Goal: Task Accomplishment & Management: Use online tool/utility

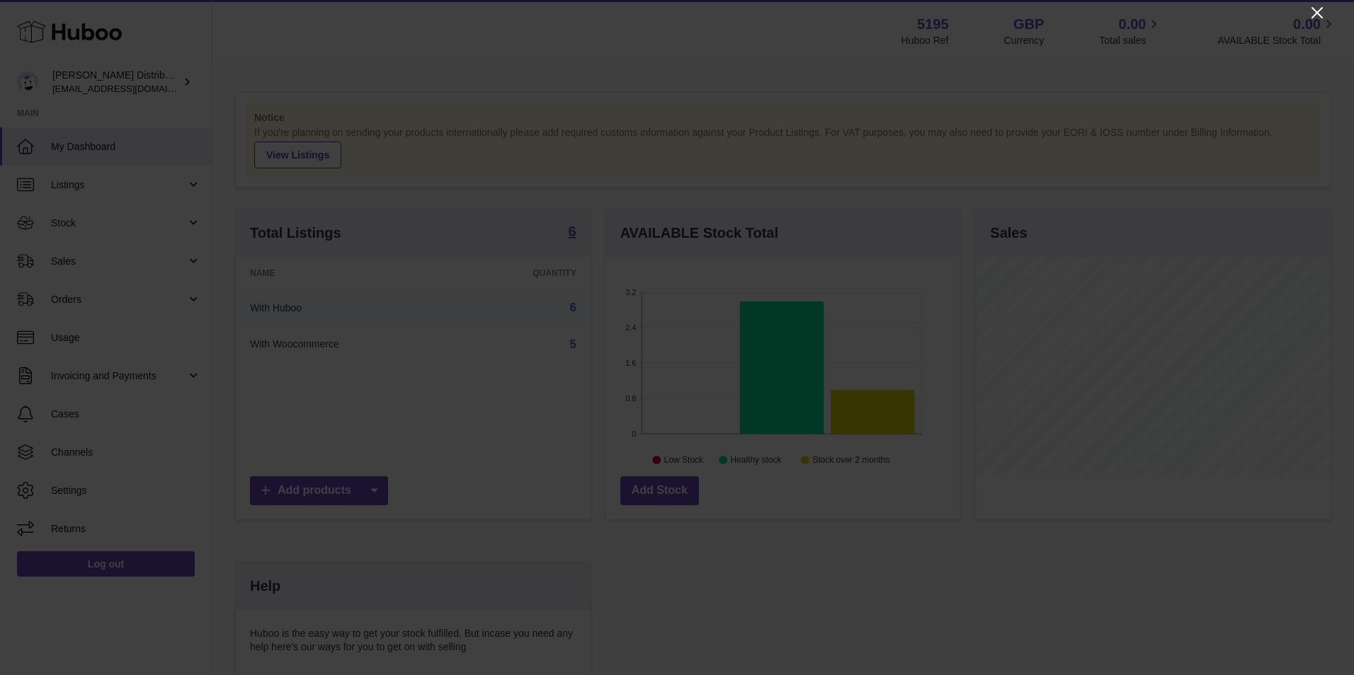
click at [1314, 11] on icon "Close" at bounding box center [1316, 12] width 17 height 17
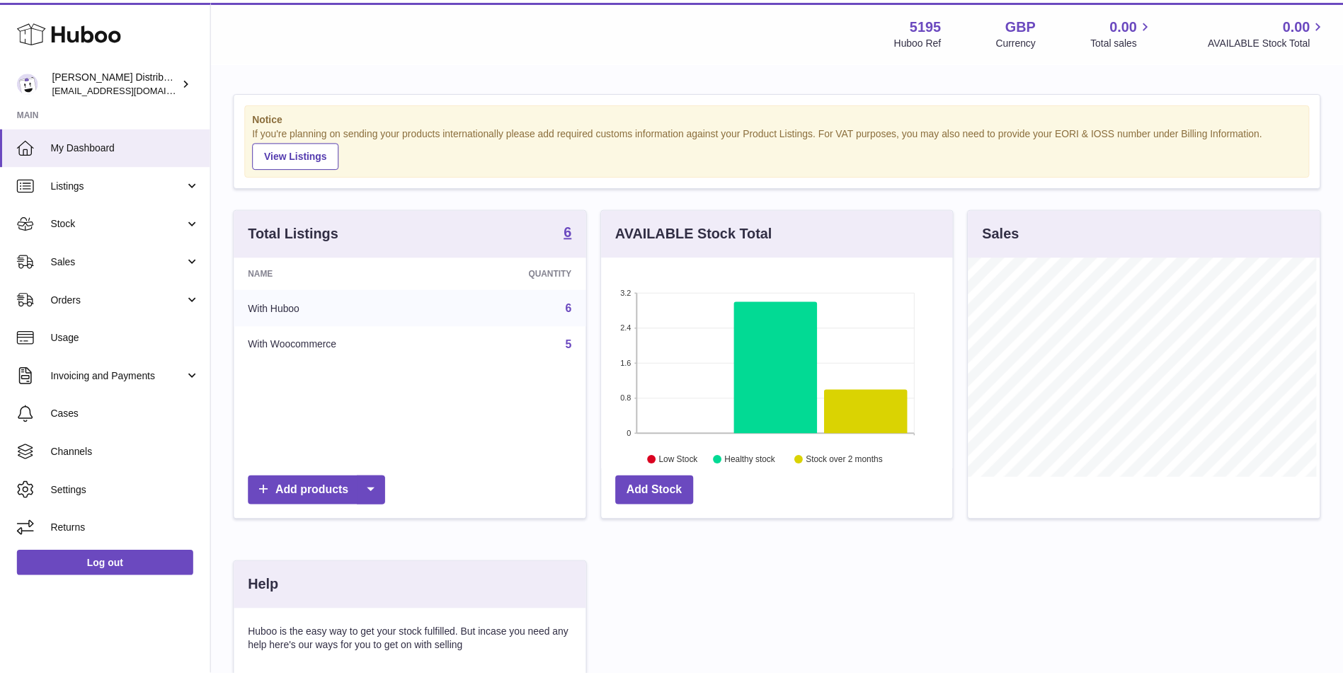
scroll to position [707798, 707668]
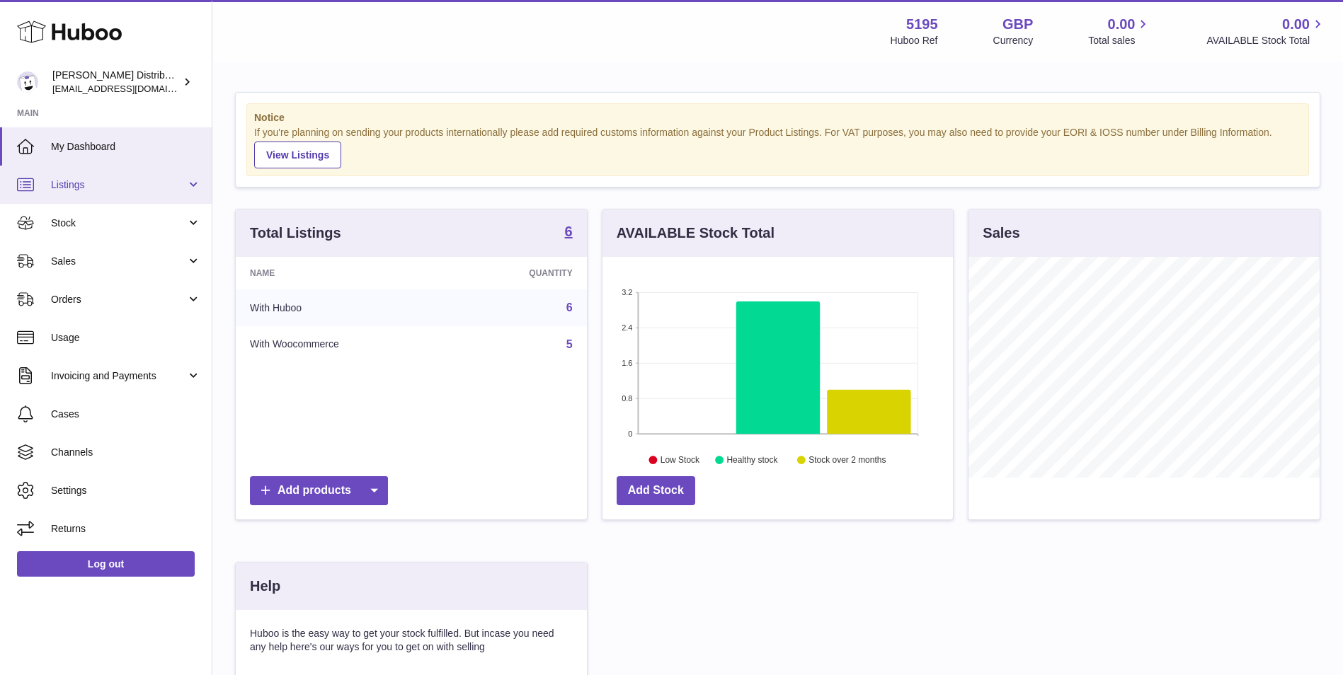
click at [83, 190] on span "Listings" at bounding box center [118, 184] width 135 height 13
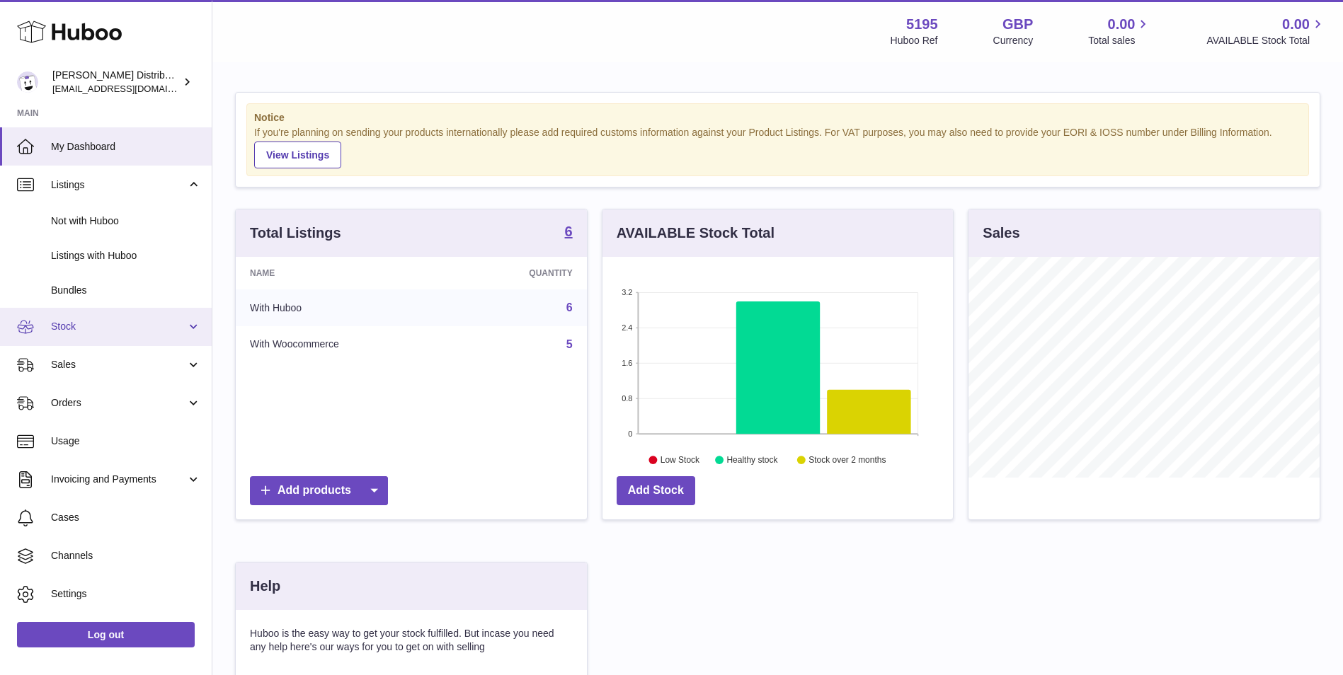
click at [145, 332] on span "Stock" at bounding box center [118, 326] width 135 height 13
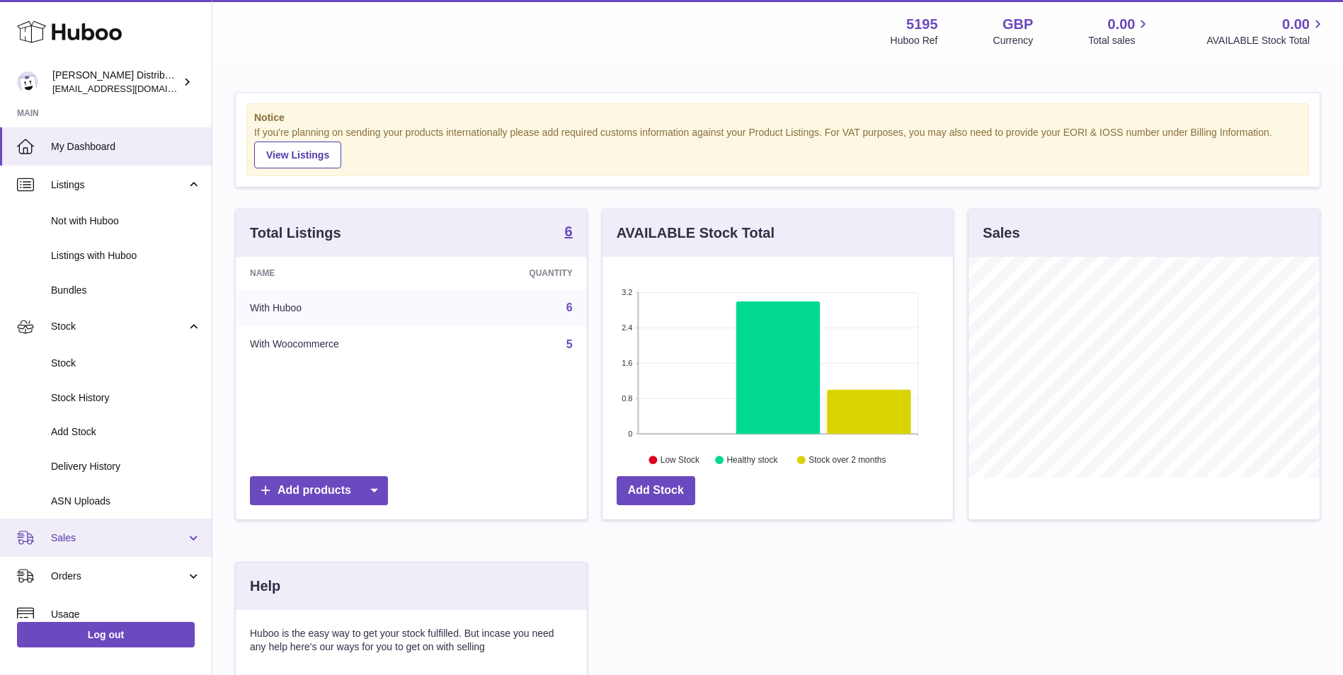
click at [95, 542] on span "Sales" at bounding box center [118, 538] width 135 height 13
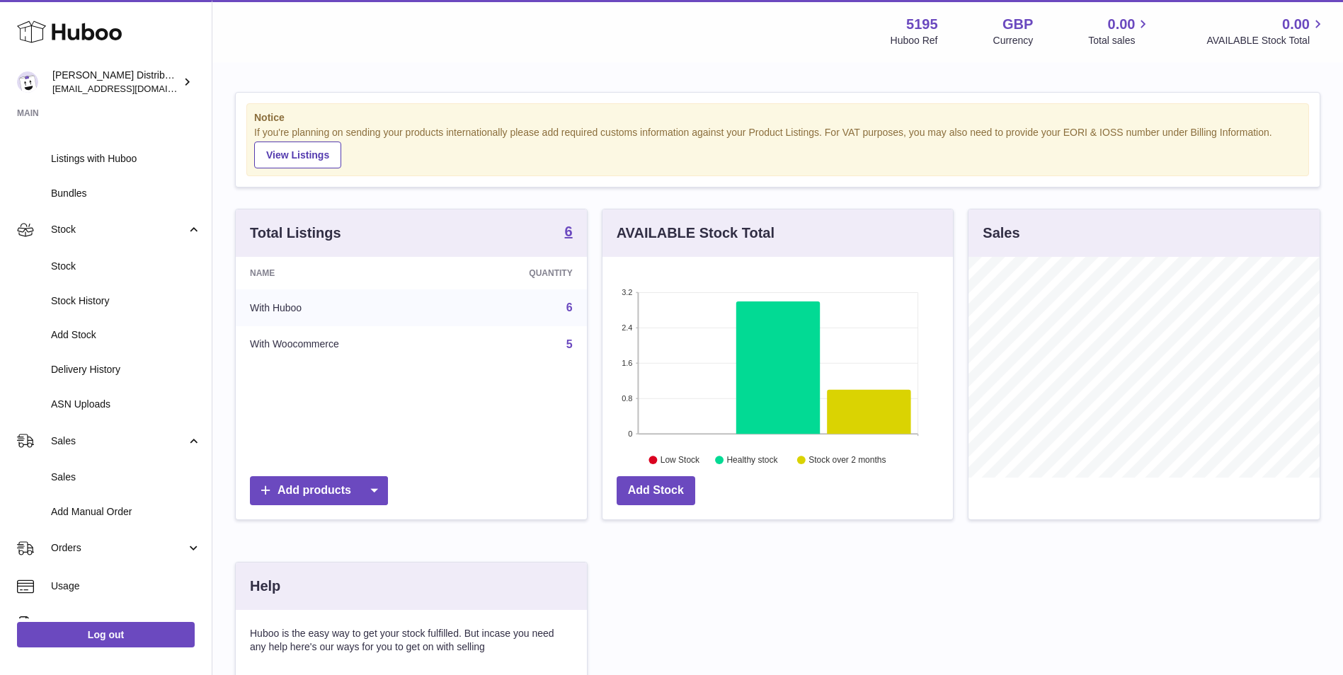
scroll to position [212, 0]
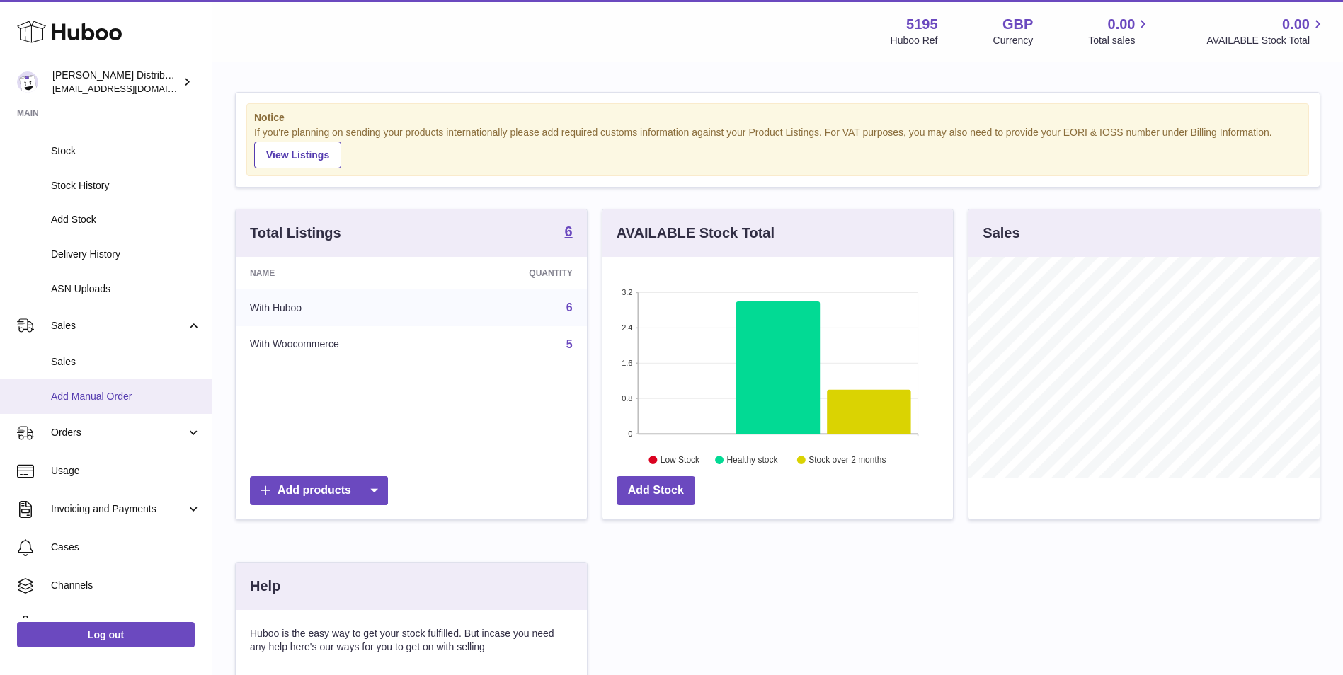
click at [99, 404] on link "Add Manual Order" at bounding box center [106, 396] width 212 height 35
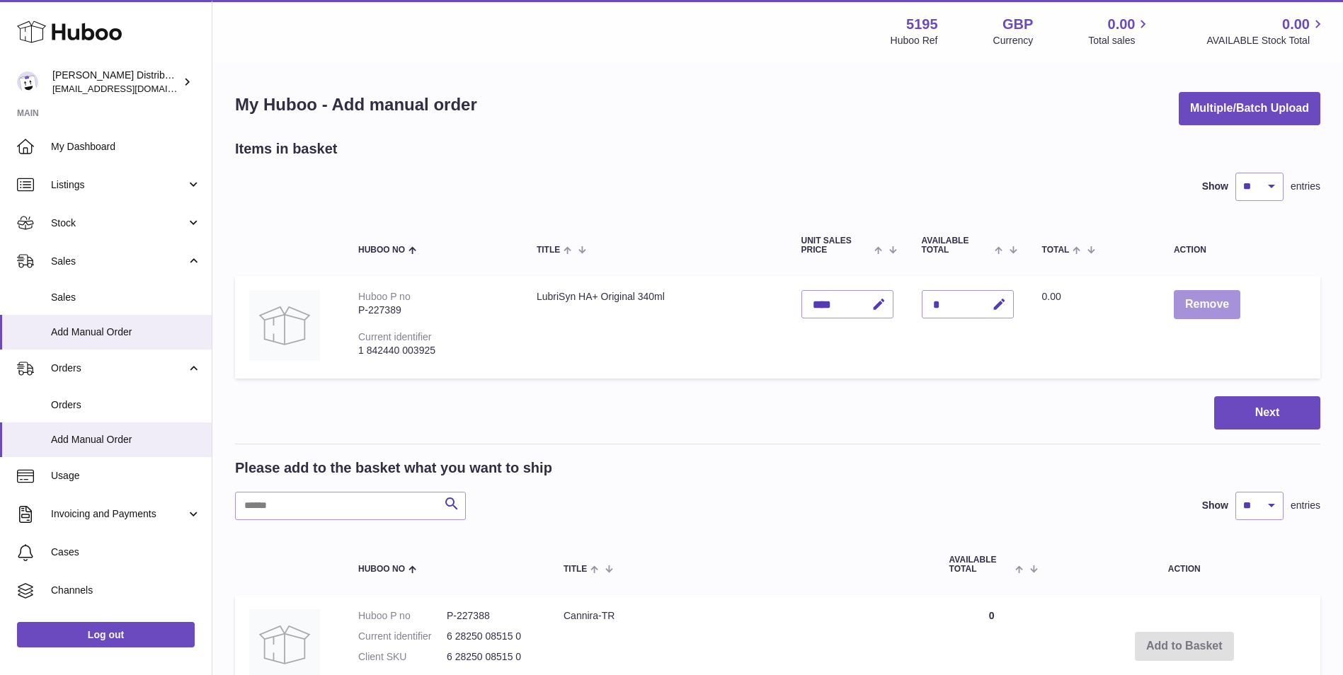
click at [1191, 302] on button "Remove" at bounding box center [1207, 304] width 67 height 29
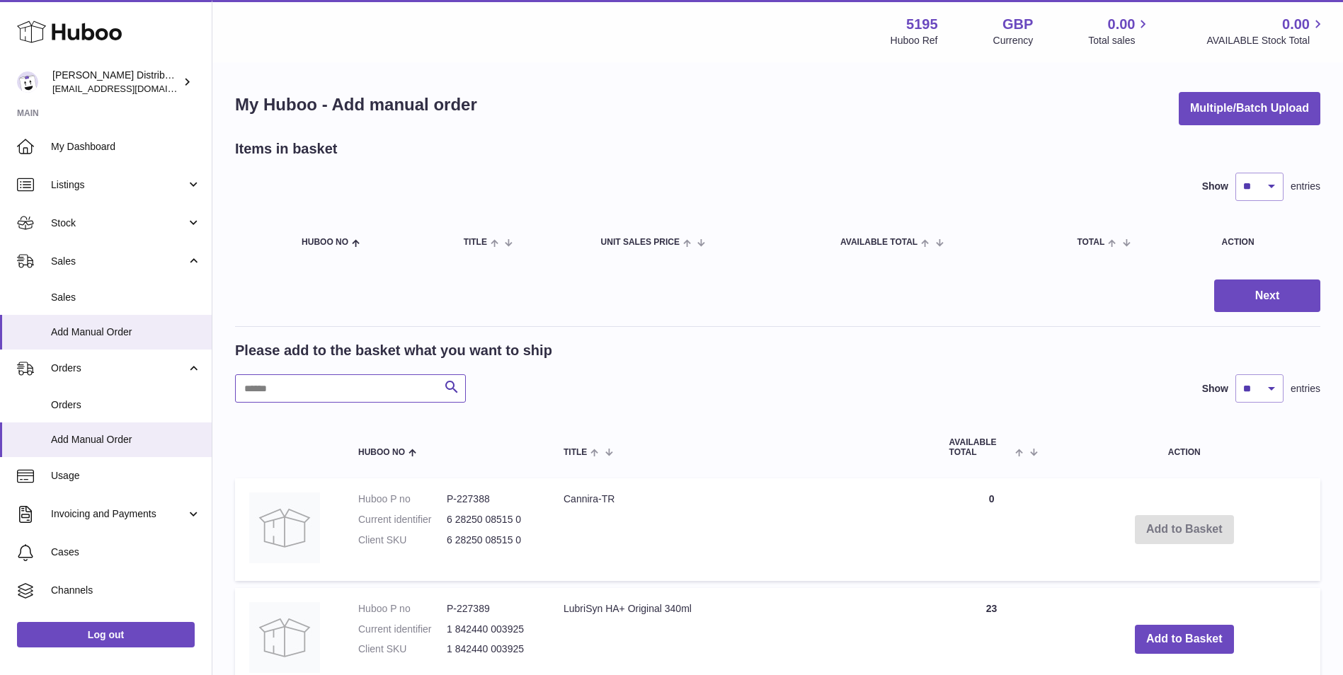
click at [280, 389] on input "text" at bounding box center [350, 389] width 231 height 28
paste input "******"
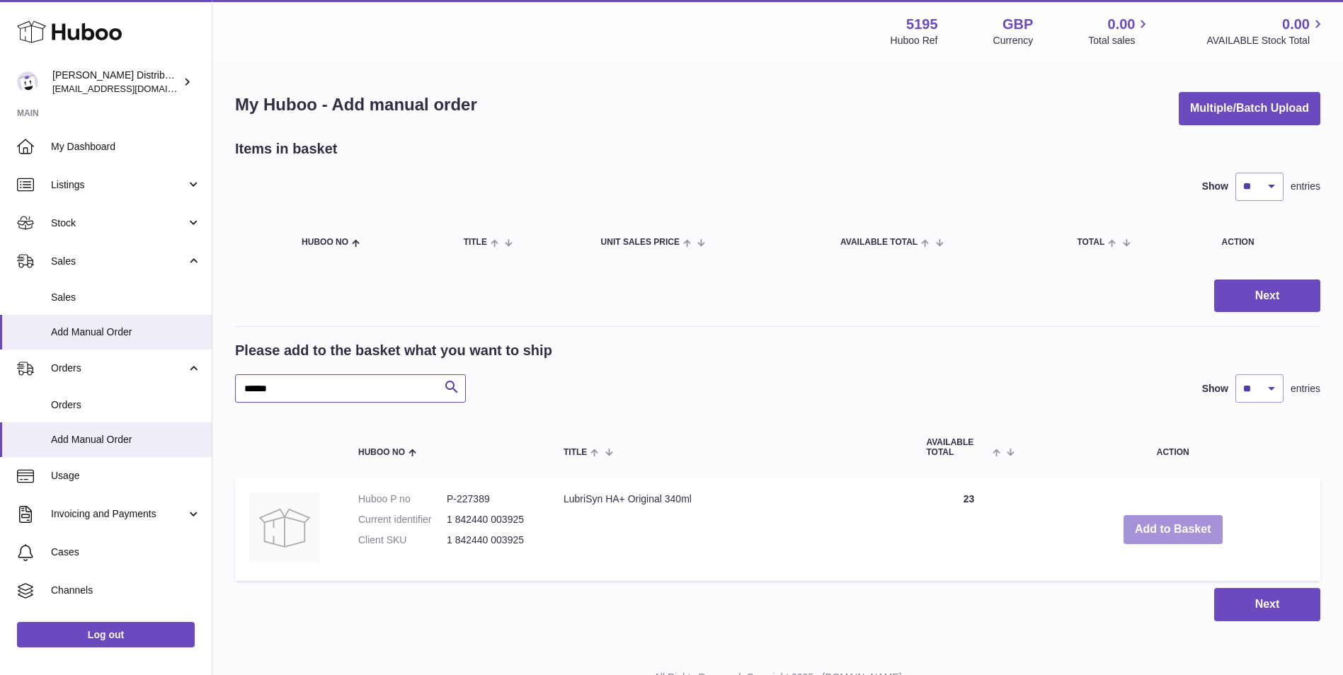
type input "******"
click at [1197, 530] on button "Add to Basket" at bounding box center [1173, 529] width 99 height 29
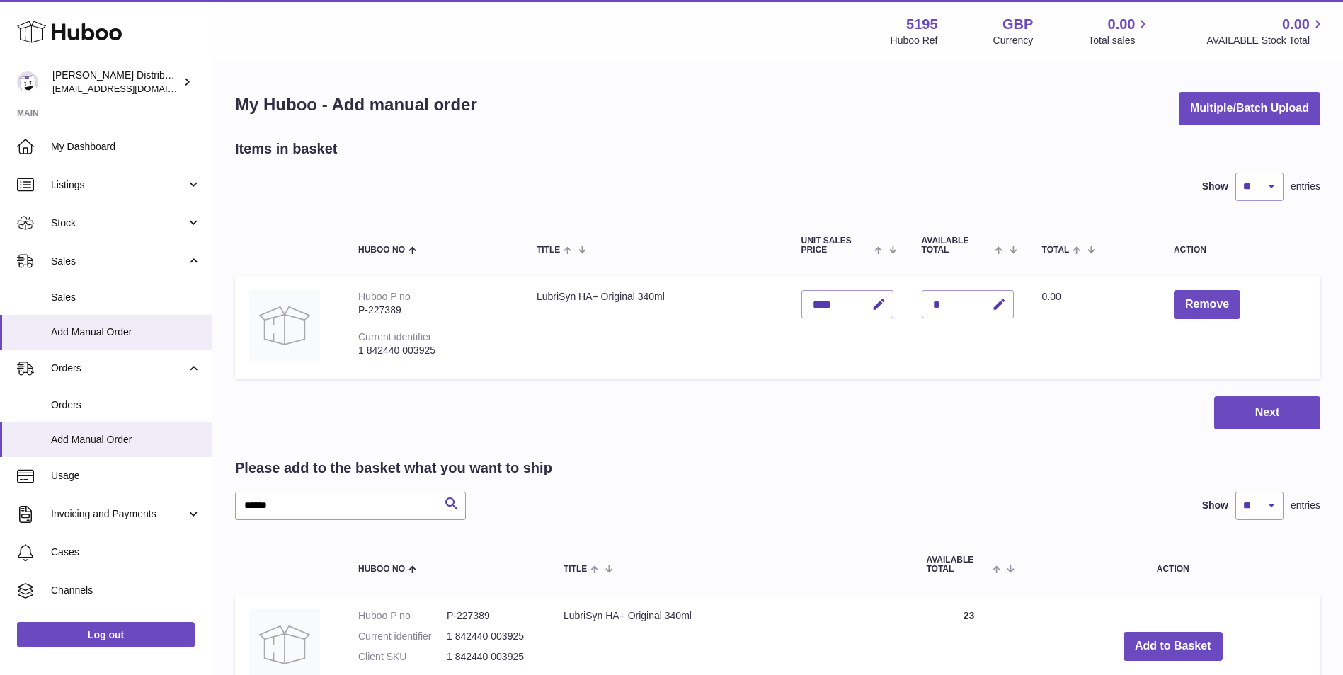
click at [958, 307] on div "*" at bounding box center [968, 304] width 92 height 28
drag, startPoint x: 959, startPoint y: 301, endPoint x: 916, endPoint y: 295, distance: 43.0
click at [916, 295] on td "Quantity *" at bounding box center [968, 327] width 120 height 103
click at [1007, 304] on icon "button" at bounding box center [999, 304] width 15 height 15
type input "*"
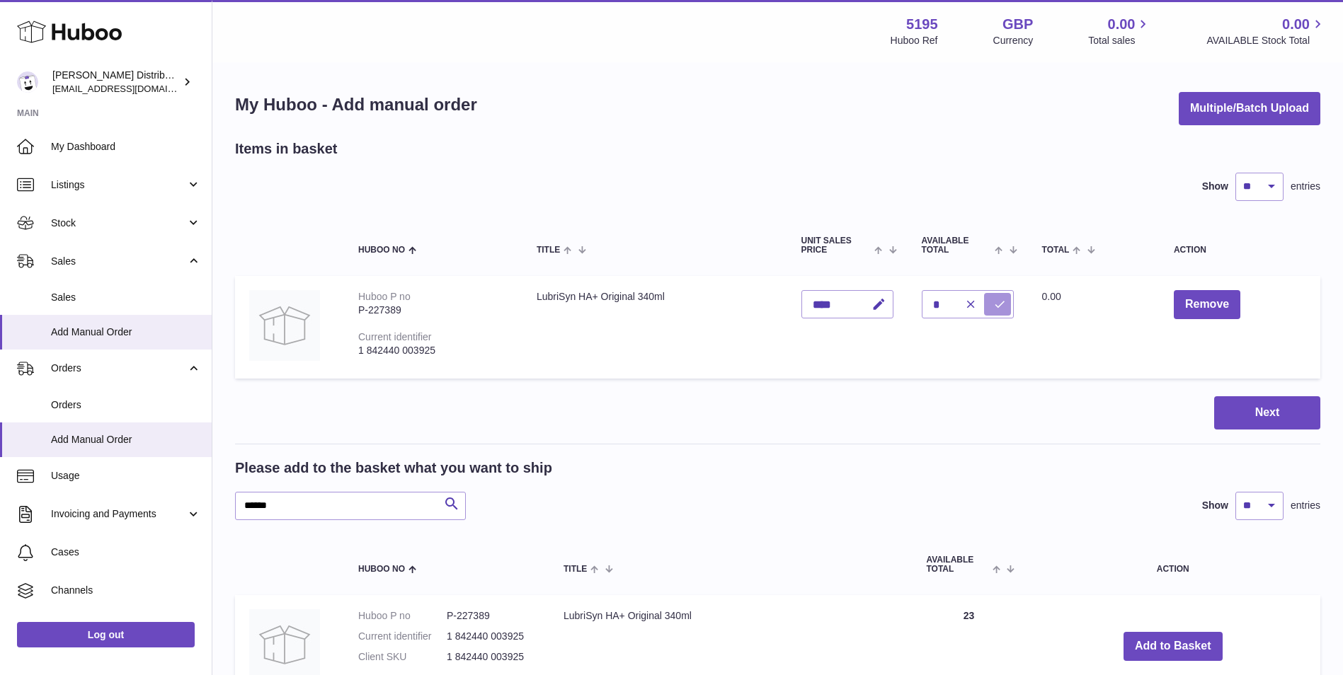
click at [997, 298] on button "submit" at bounding box center [997, 304] width 27 height 23
click at [126, 332] on span "Add Manual Order" at bounding box center [126, 332] width 150 height 13
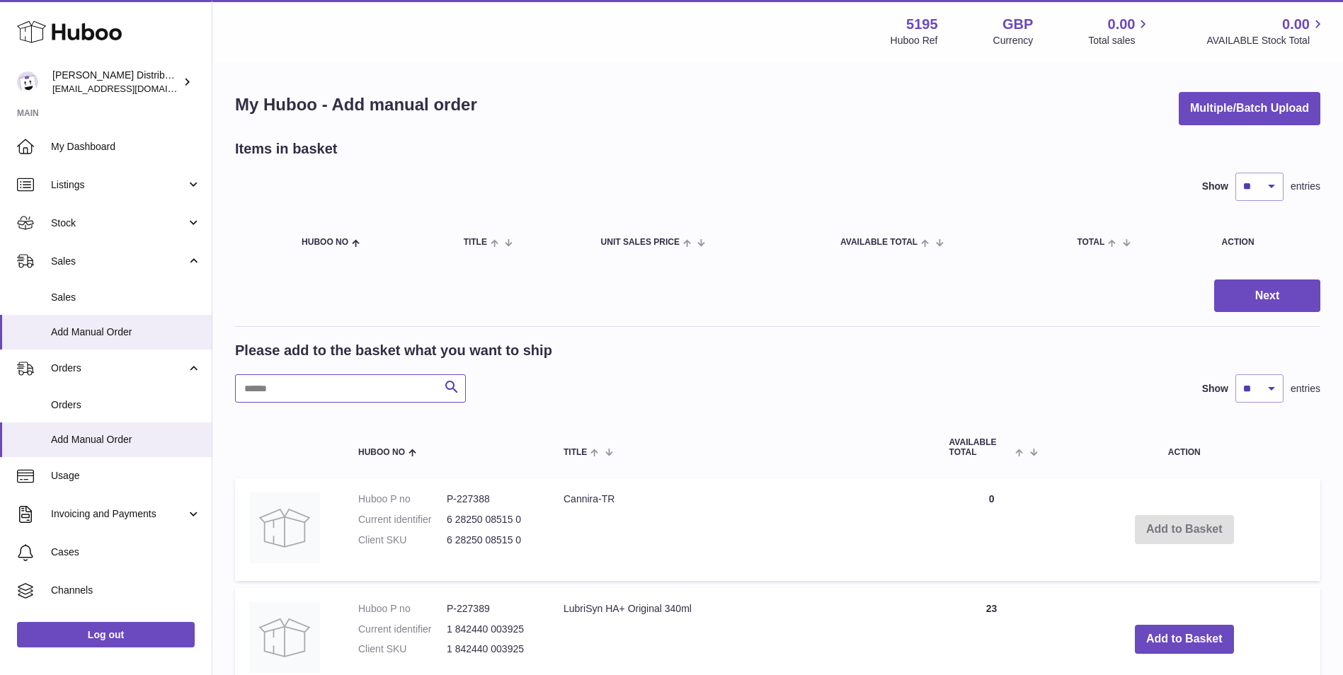
click at [387, 387] on input "text" at bounding box center [350, 389] width 231 height 28
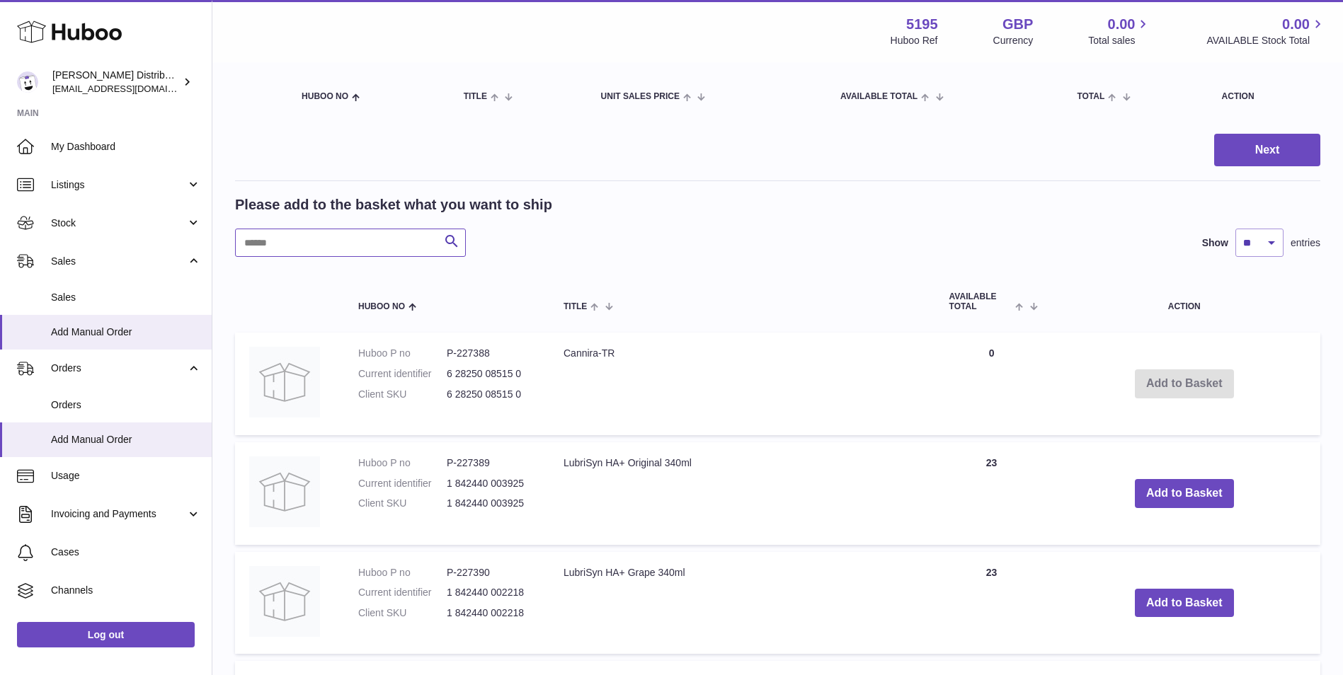
scroll to position [142, 0]
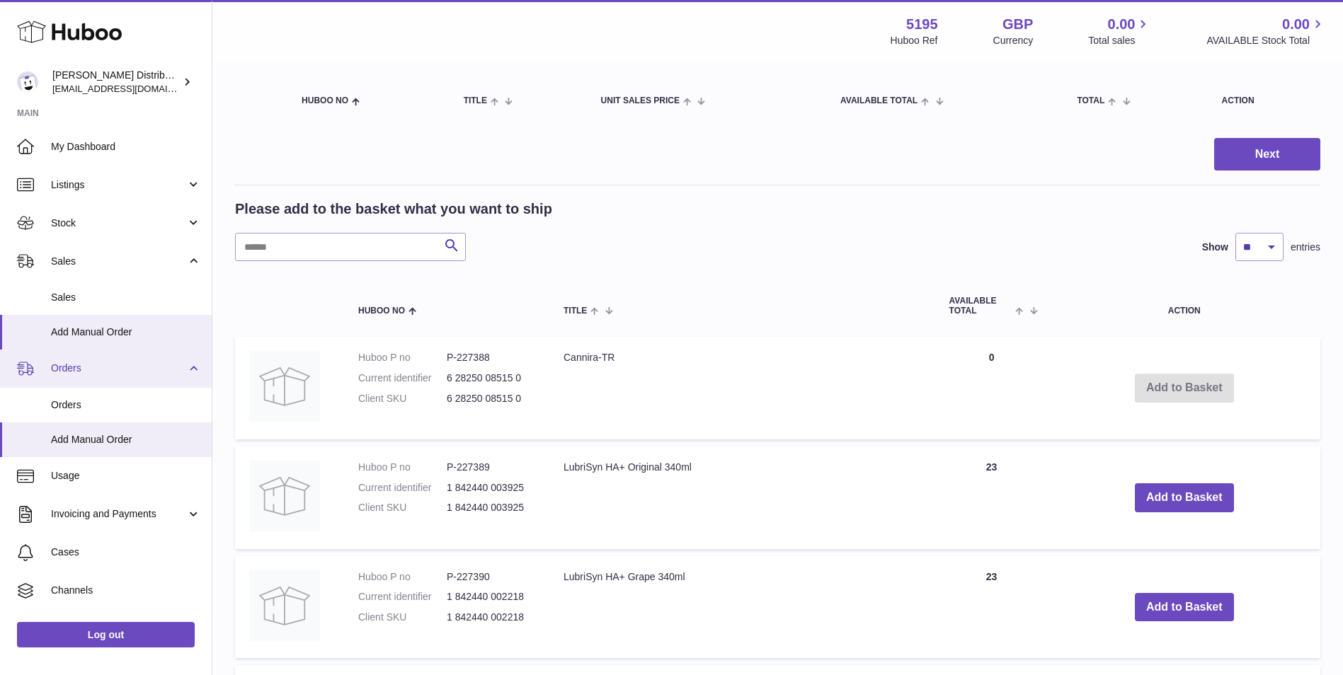
click at [103, 377] on link "Orders" at bounding box center [106, 369] width 212 height 38
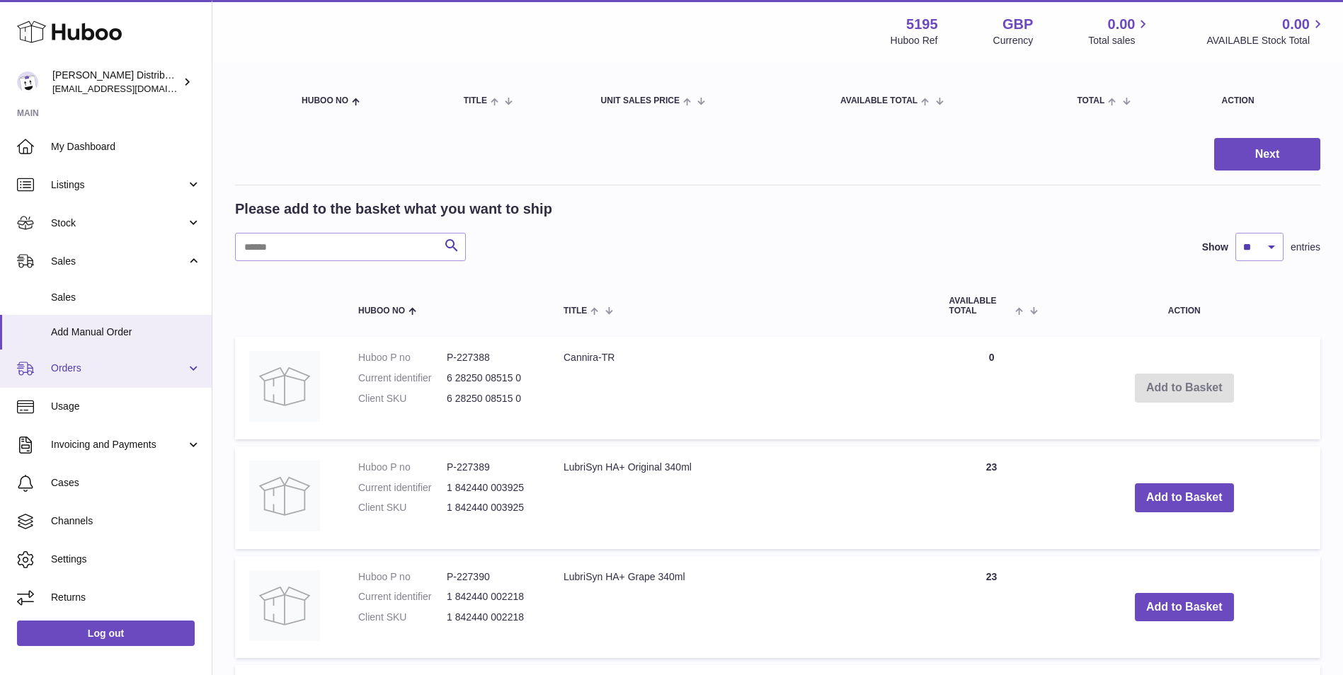
click at [77, 366] on span "Orders" at bounding box center [118, 368] width 135 height 13
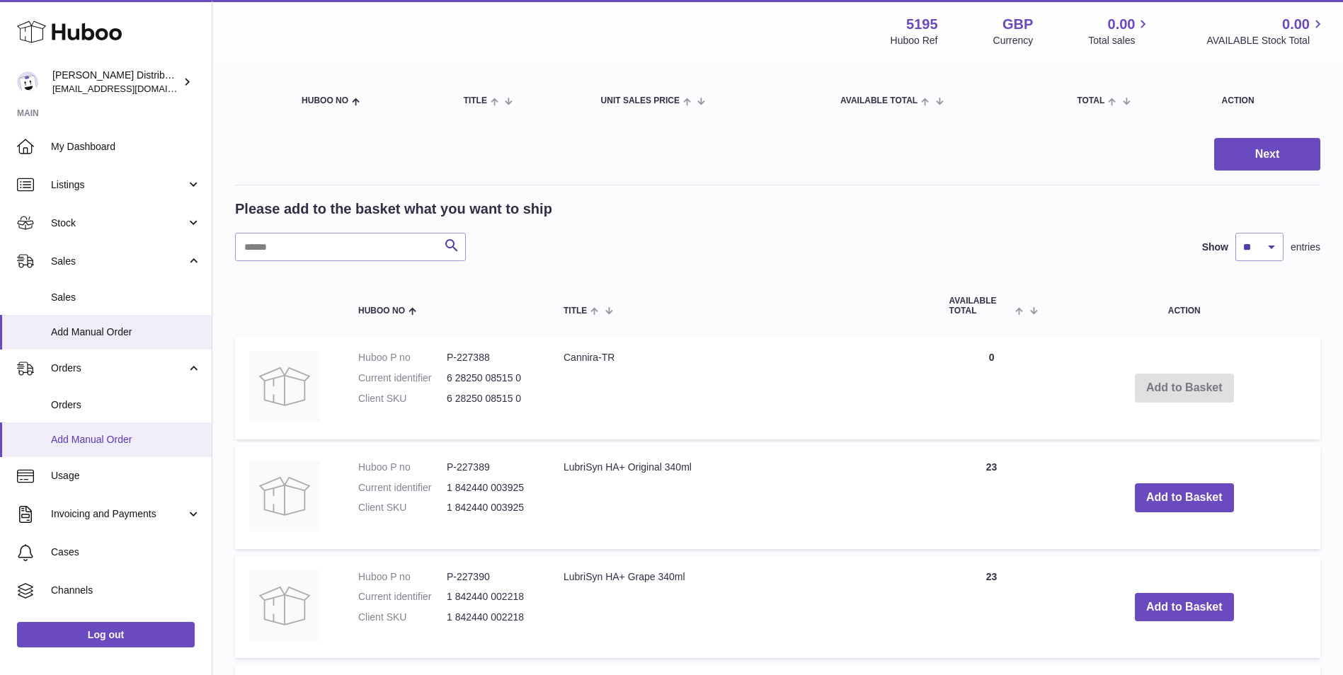
click at [93, 443] on span "Add Manual Order" at bounding box center [126, 439] width 150 height 13
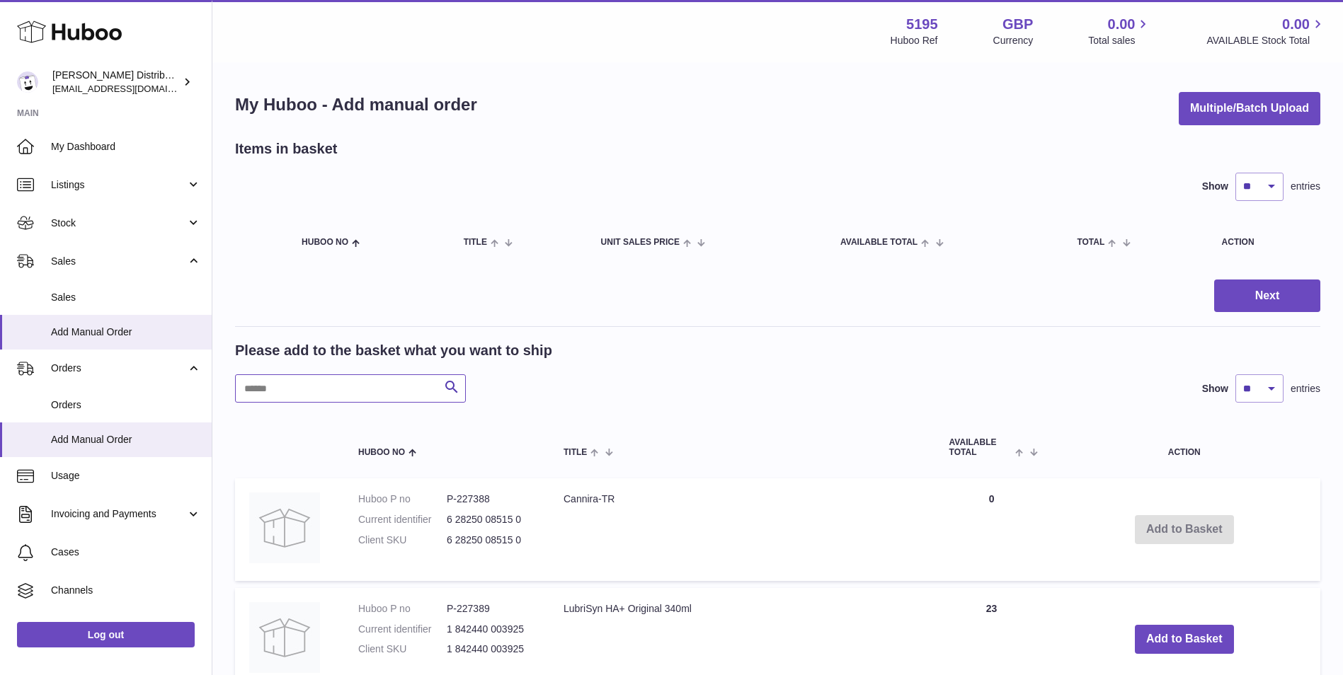
click at [358, 392] on input "text" at bounding box center [350, 389] width 231 height 28
paste input "******"
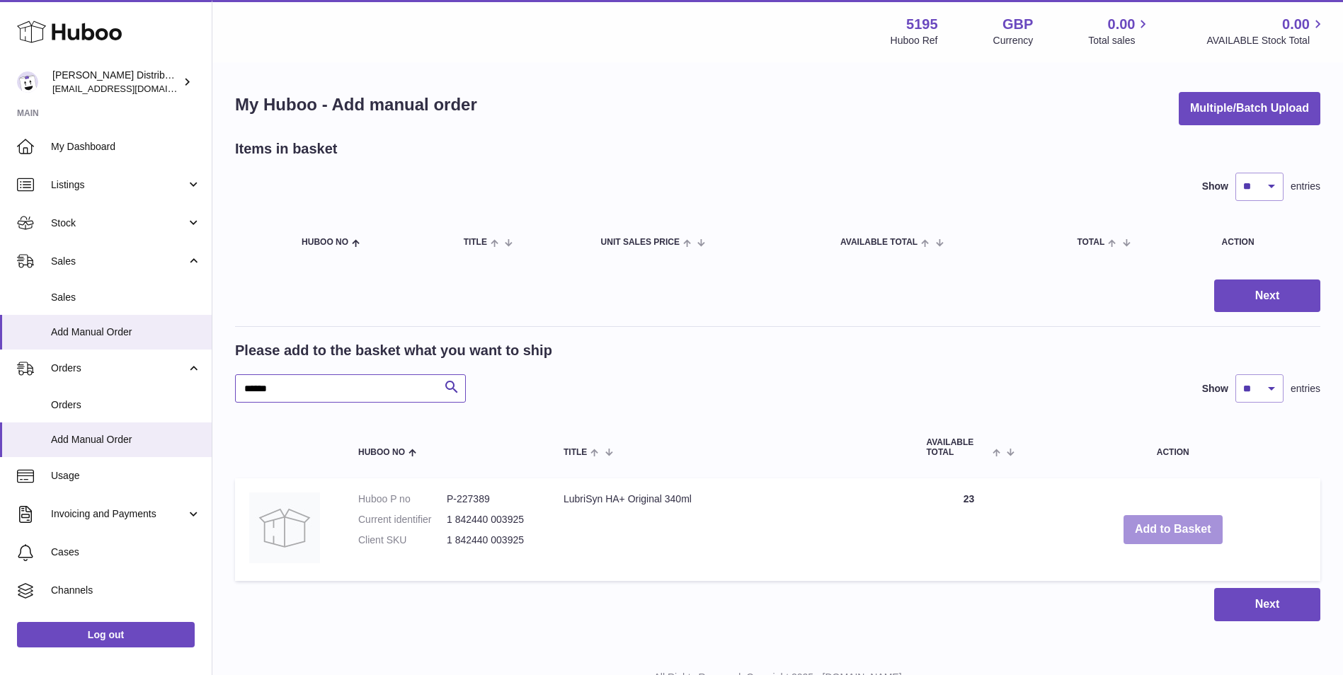
type input "******"
click at [1155, 527] on button "Add to Basket" at bounding box center [1173, 529] width 99 height 29
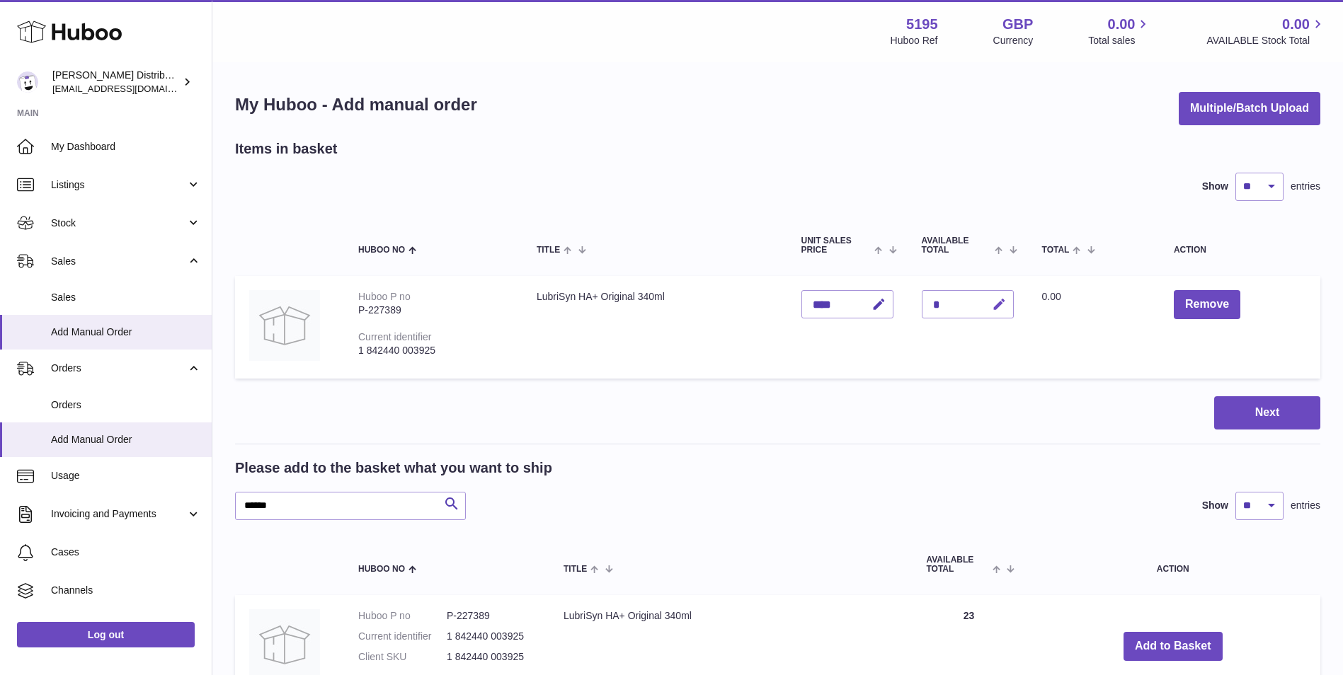
click at [1005, 307] on icon "button" at bounding box center [999, 304] width 15 height 15
type input "*"
click at [1000, 306] on icon "submit" at bounding box center [999, 304] width 13 height 13
